Goal: Navigation & Orientation: Find specific page/section

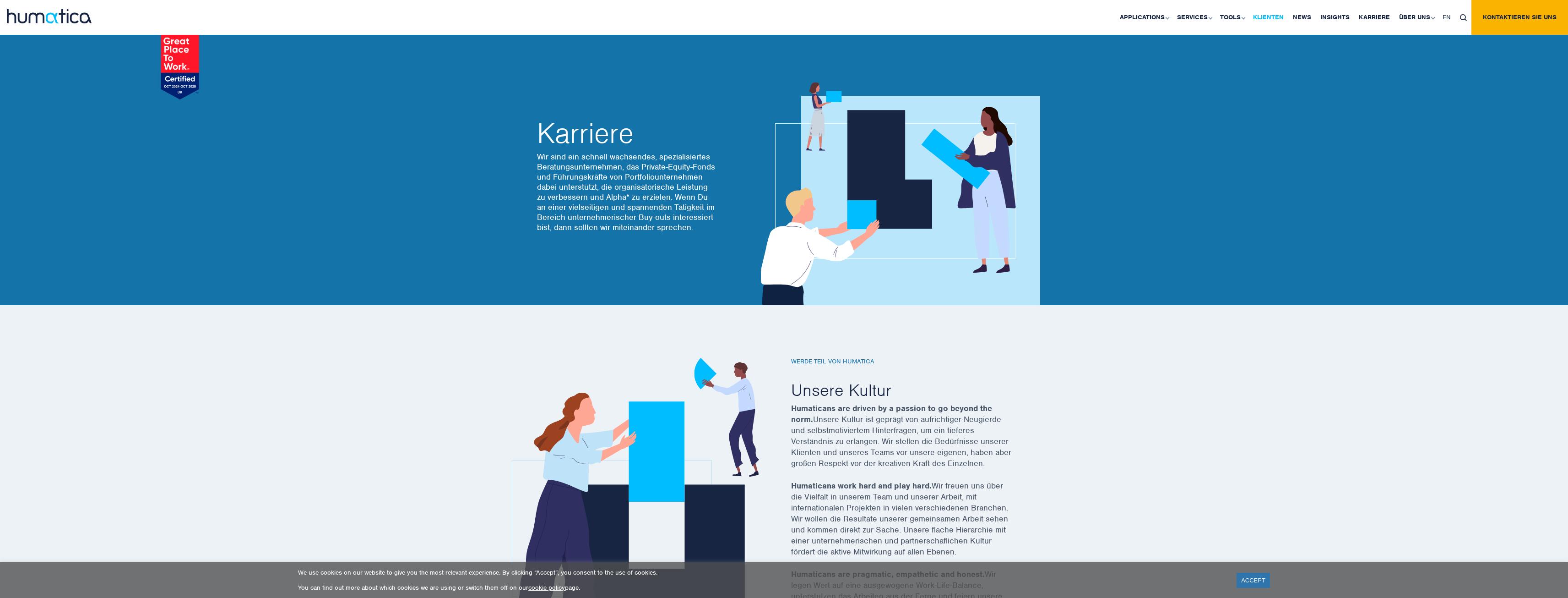
click at [1272, 15] on link "Klienten" at bounding box center [1268, 17] width 40 height 35
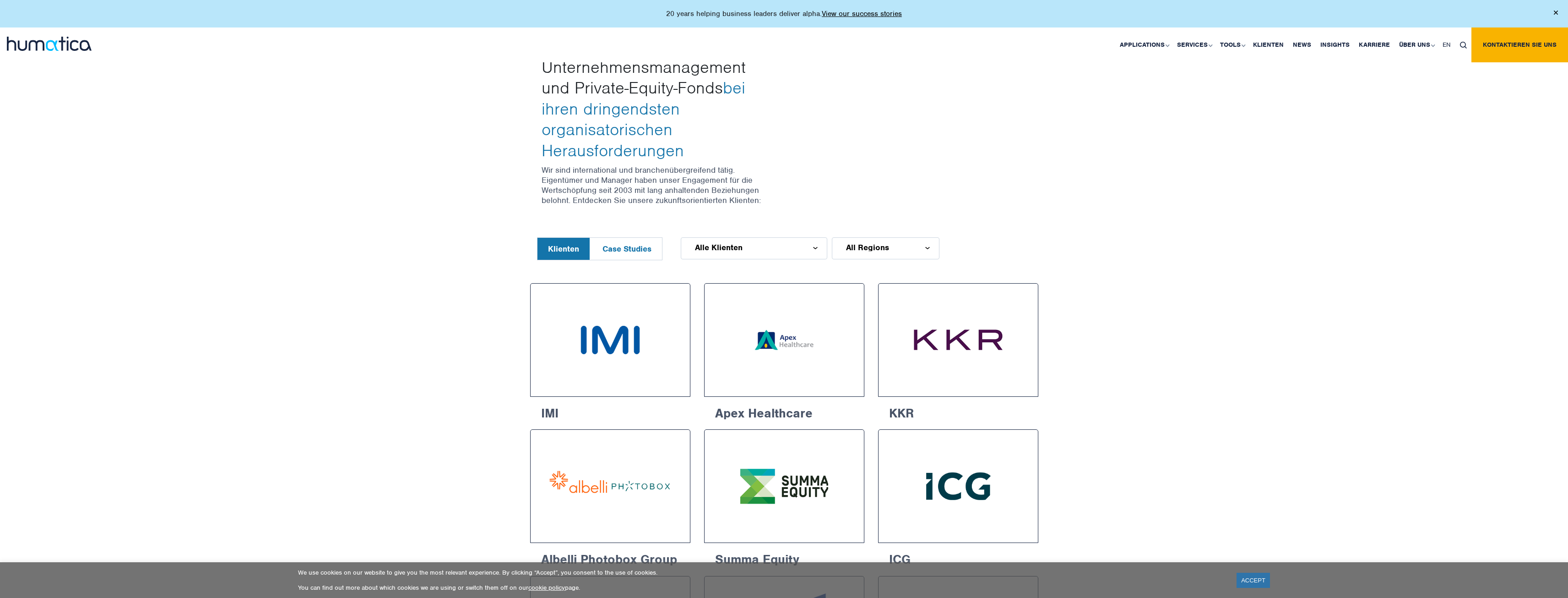
scroll to position [320, 0]
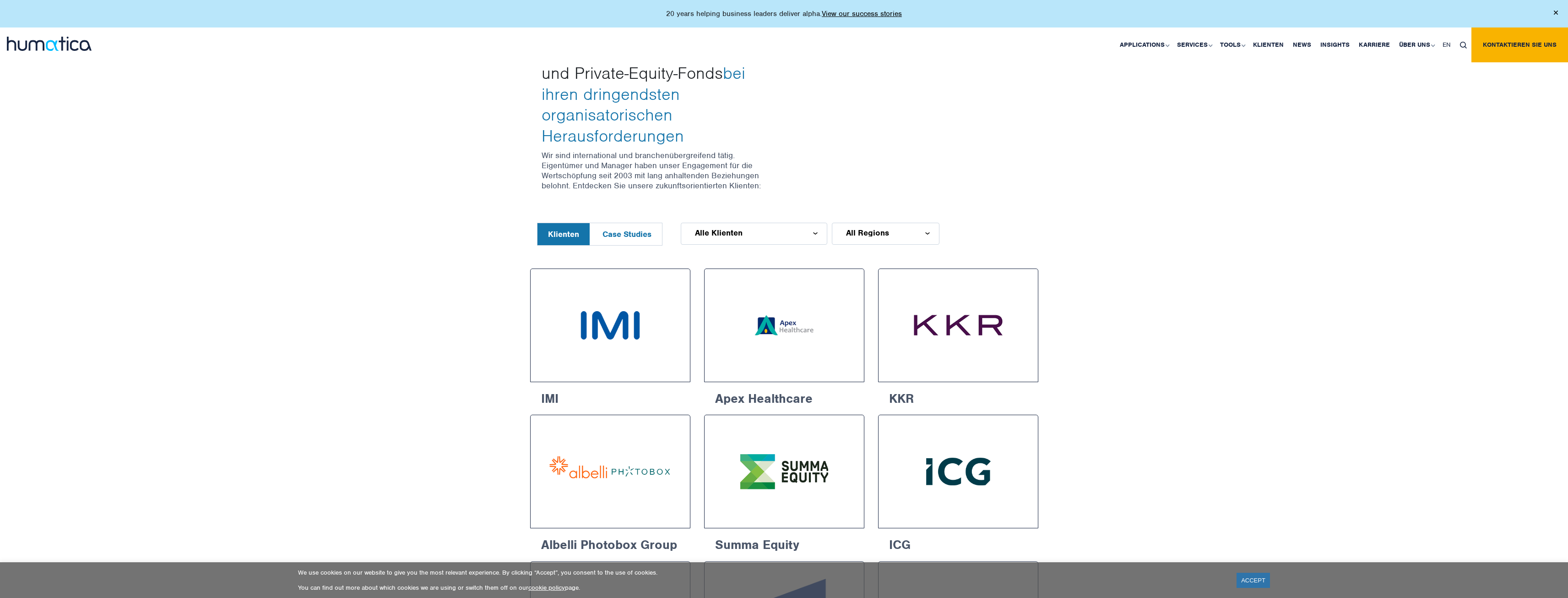
click at [791, 223] on div "Alle Klienten" at bounding box center [754, 234] width 147 height 22
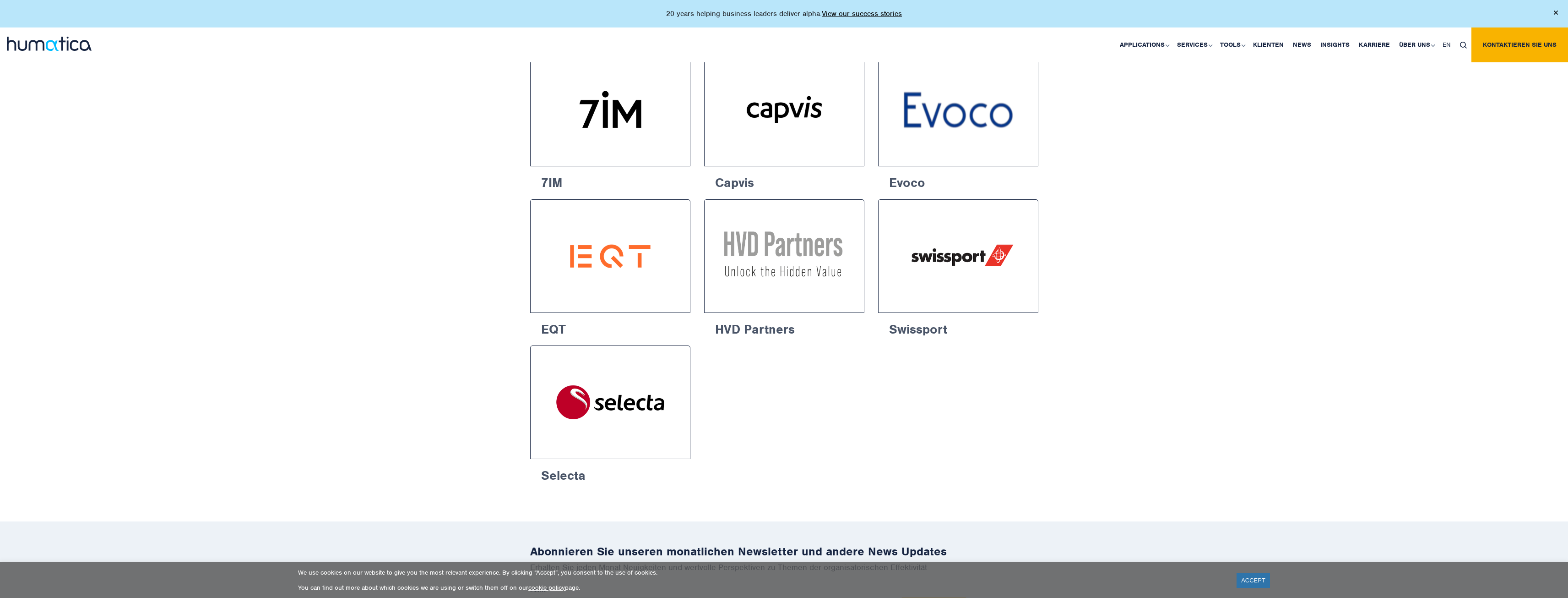
scroll to position [1466, 0]
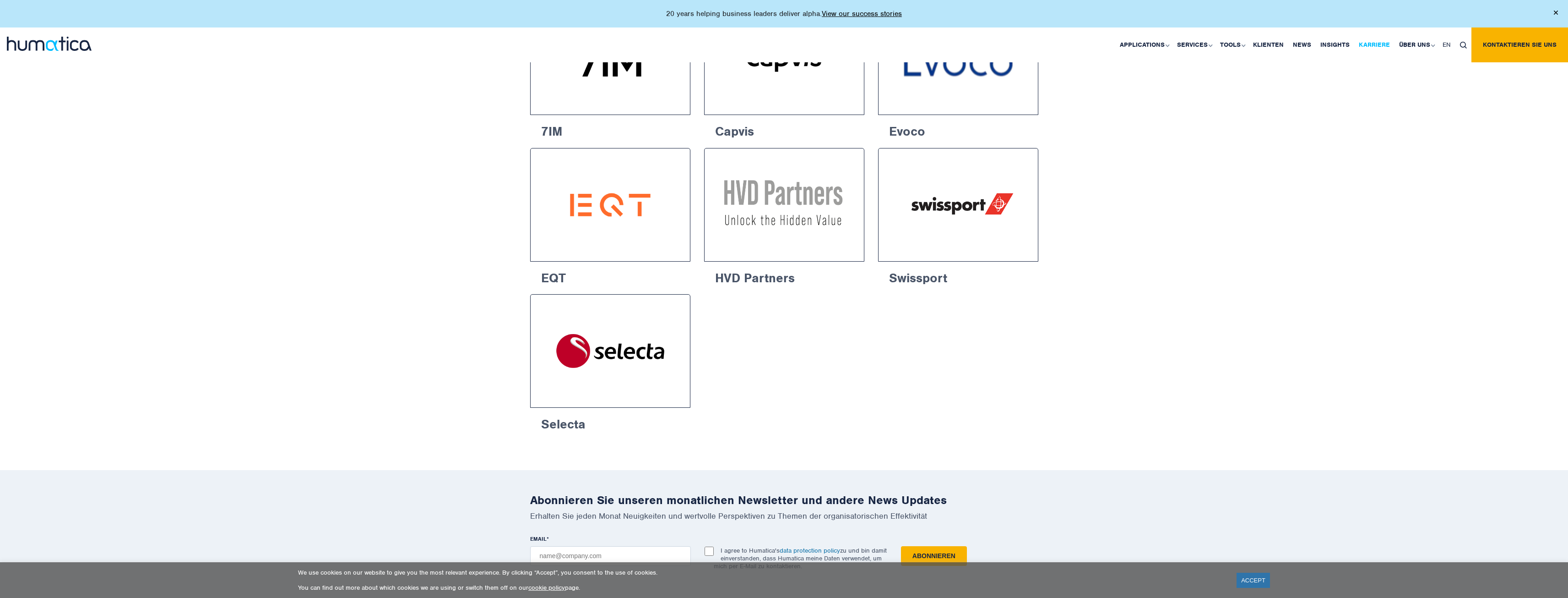
click at [1376, 46] on link "Karriere" at bounding box center [1374, 44] width 40 height 35
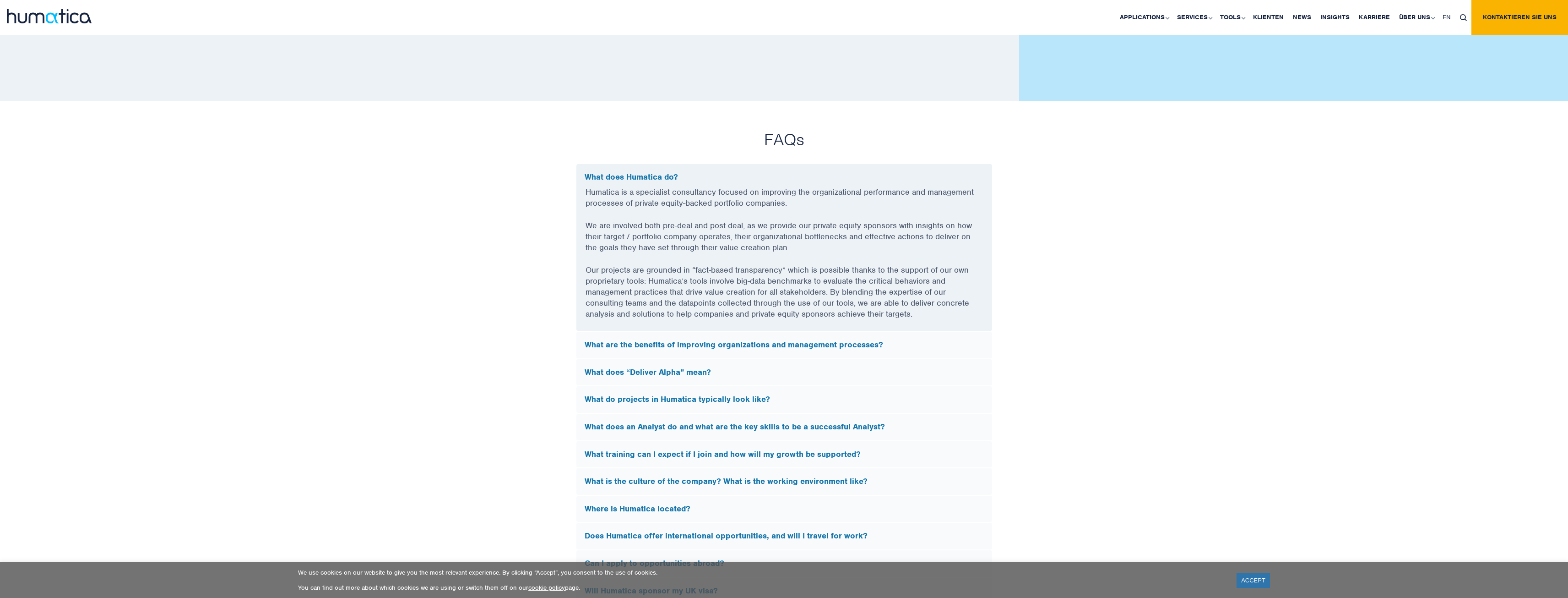
scroll to position [2382, 0]
